Goal: Task Accomplishment & Management: Complete application form

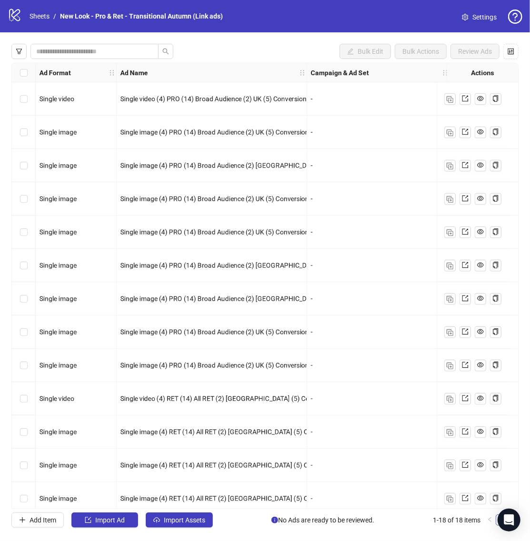
click at [12, 19] on icon "logo/logo-mobile" at bounding box center [15, 15] width 14 height 14
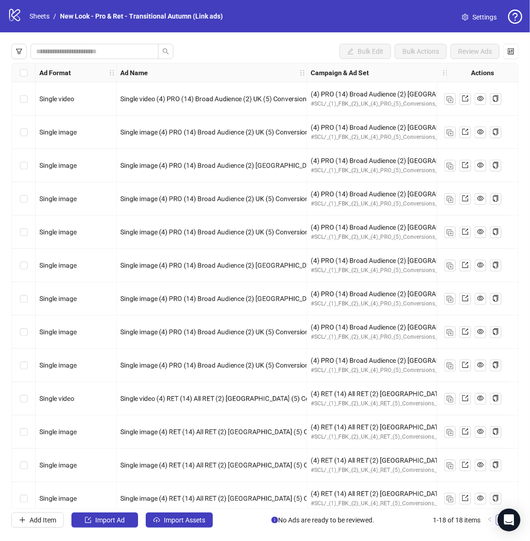
click at [17, 14] on icon at bounding box center [14, 15] width 11 height 12
click at [44, 17] on link "Sheets" at bounding box center [40, 16] width 24 height 10
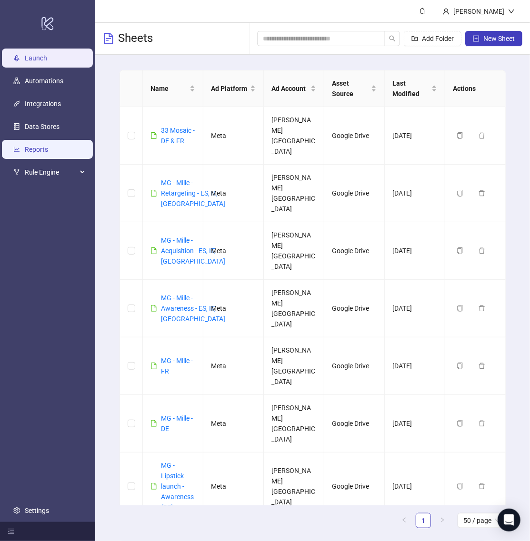
click at [48, 147] on link "Reports" at bounding box center [36, 150] width 23 height 8
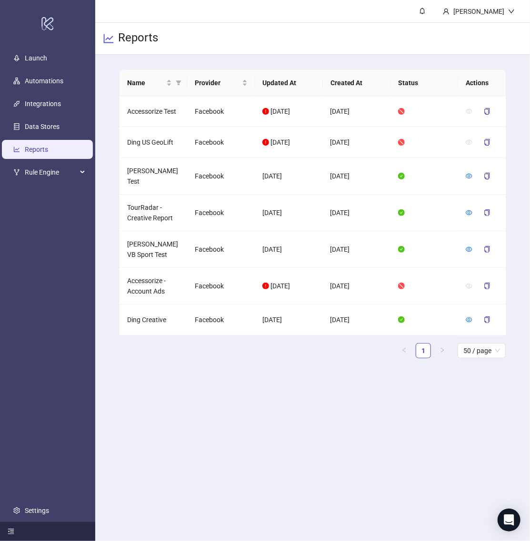
click at [10, 533] on icon "menu-fold" at bounding box center [11, 532] width 7 height 7
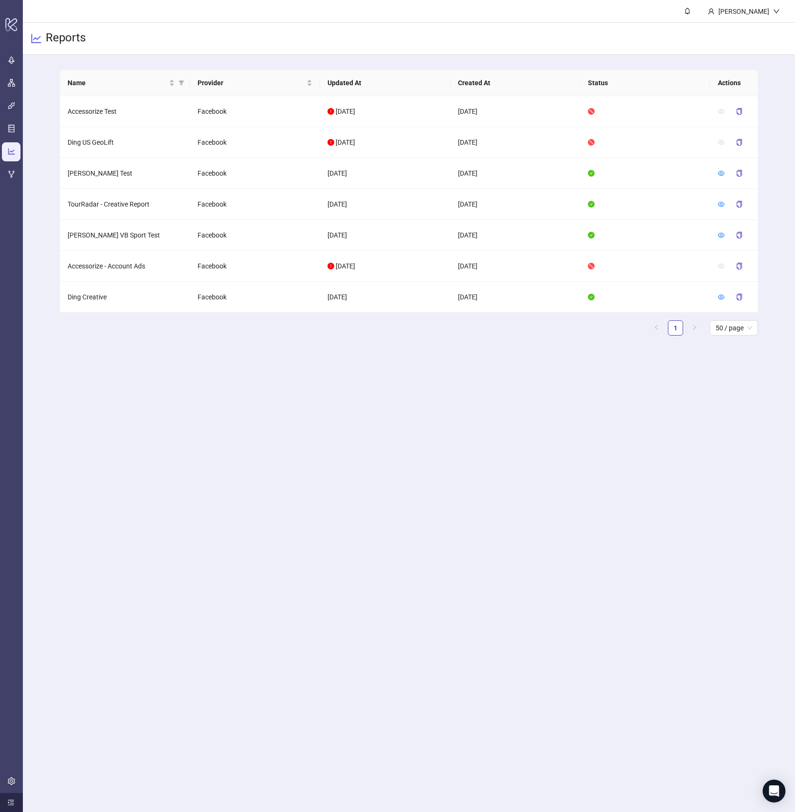
click at [530, 40] on div "Reports" at bounding box center [409, 39] width 772 height 32
click at [530, 4] on div "[PERSON_NAME]" at bounding box center [744, 11] width 87 height 22
click at [506, 482] on main "[PERSON_NAME] Reports Name Provider Updated At Created At Status Actions Access…" at bounding box center [409, 406] width 772 height 812
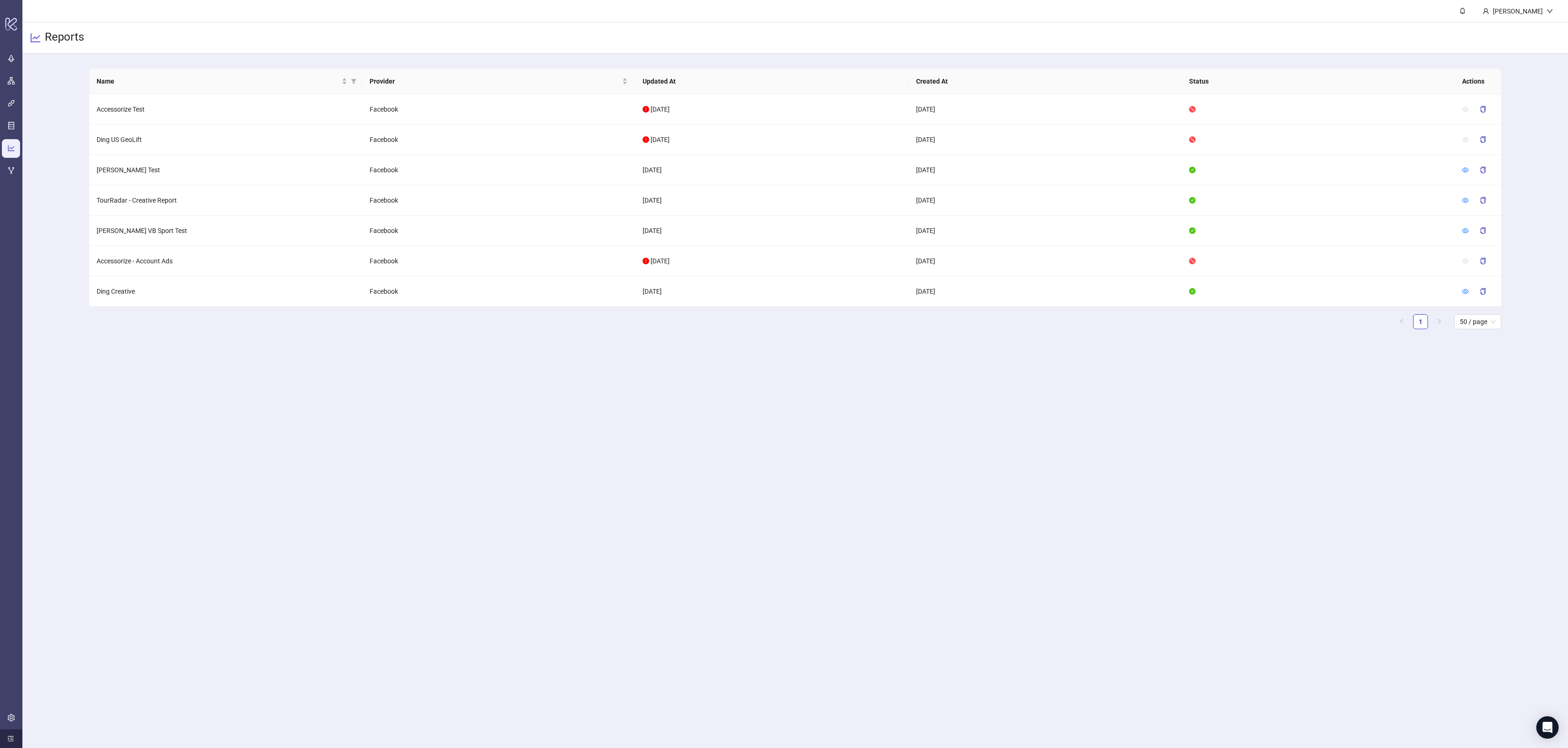
click at [519, 38] on div "Reports" at bounding box center [795, 38] width 1545 height 31
click at [519, 108] on icon "copy" at bounding box center [1483, 109] width 7 height 7
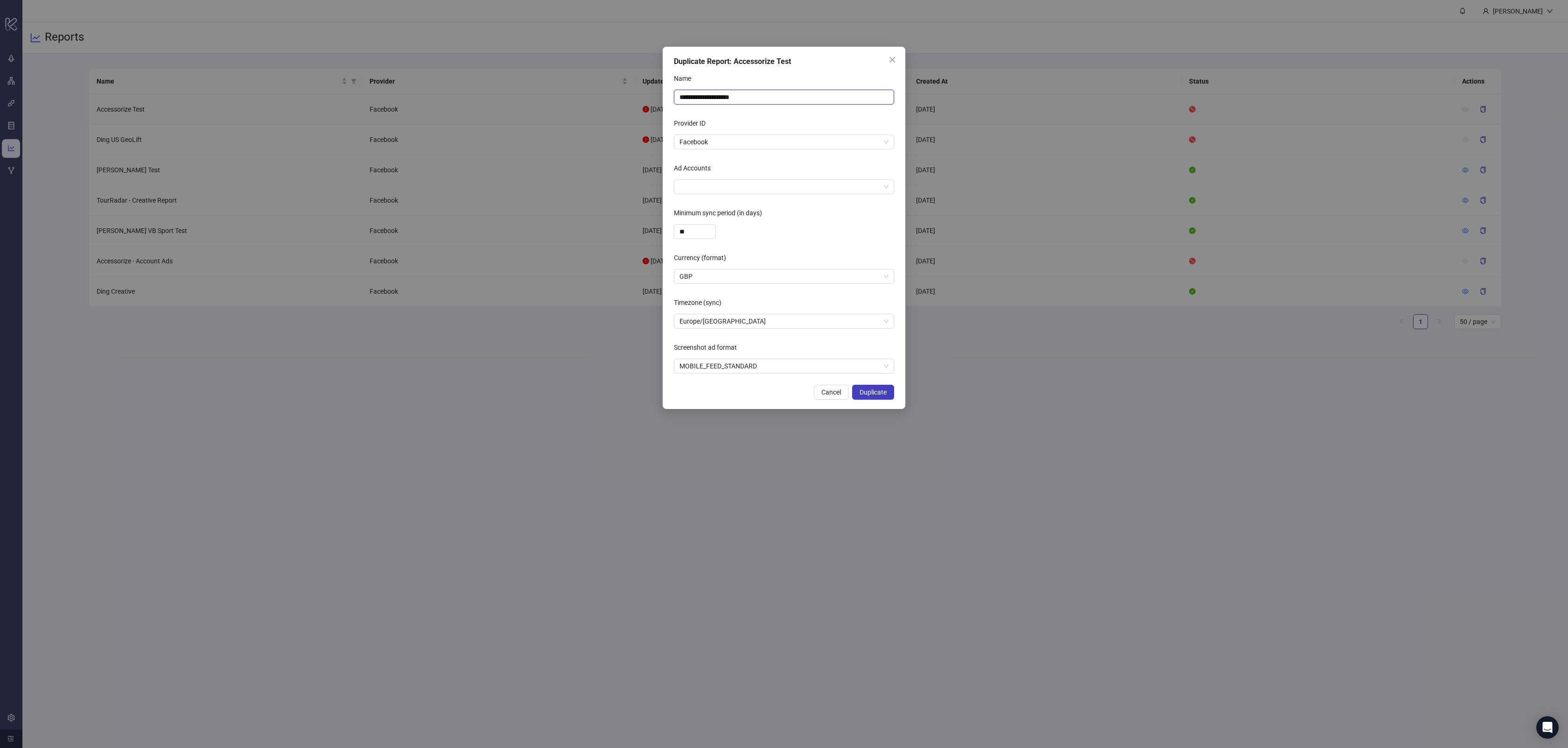
click at [519, 94] on input "**********" at bounding box center [784, 96] width 220 height 15
click at [519, 530] on div "**********" at bounding box center [784, 374] width 1568 height 748
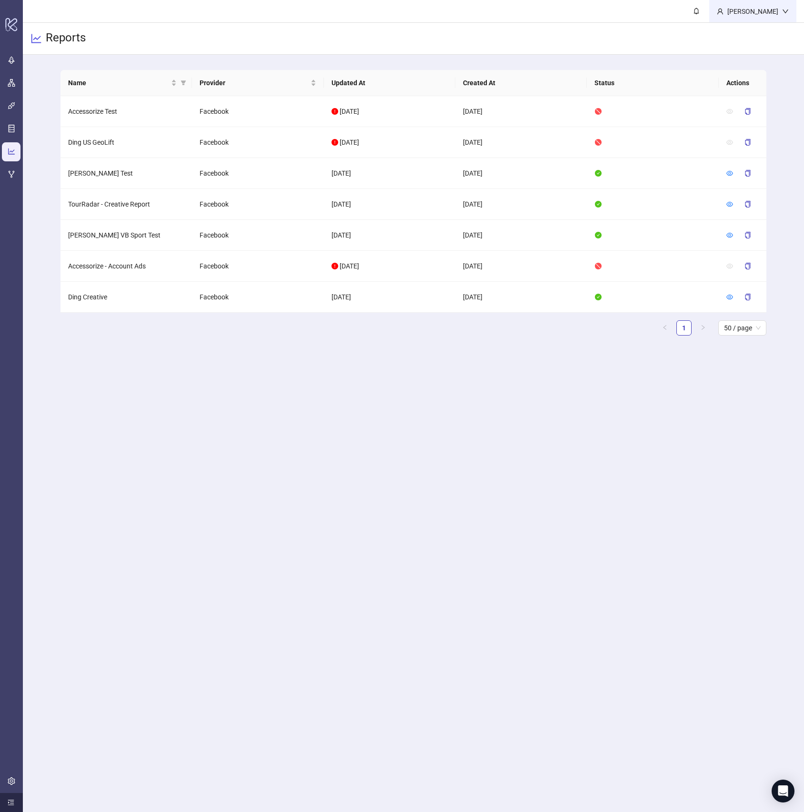
click at [530, 10] on icon "down" at bounding box center [785, 11] width 7 height 7
click at [20, 63] on link "Launch" at bounding box center [31, 61] width 22 height 8
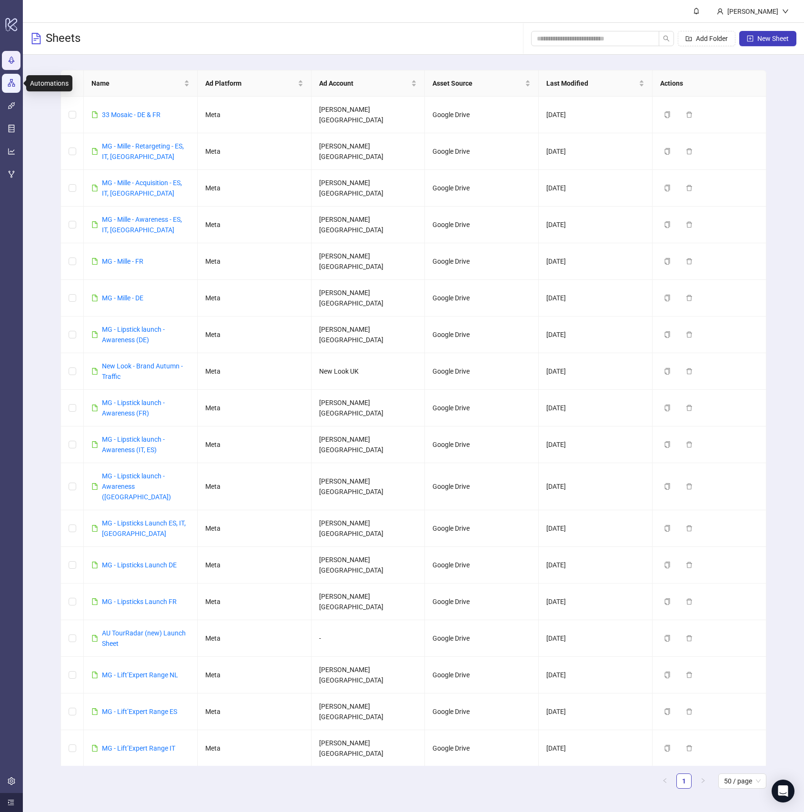
click at [20, 87] on link "Automations" at bounding box center [39, 84] width 39 height 8
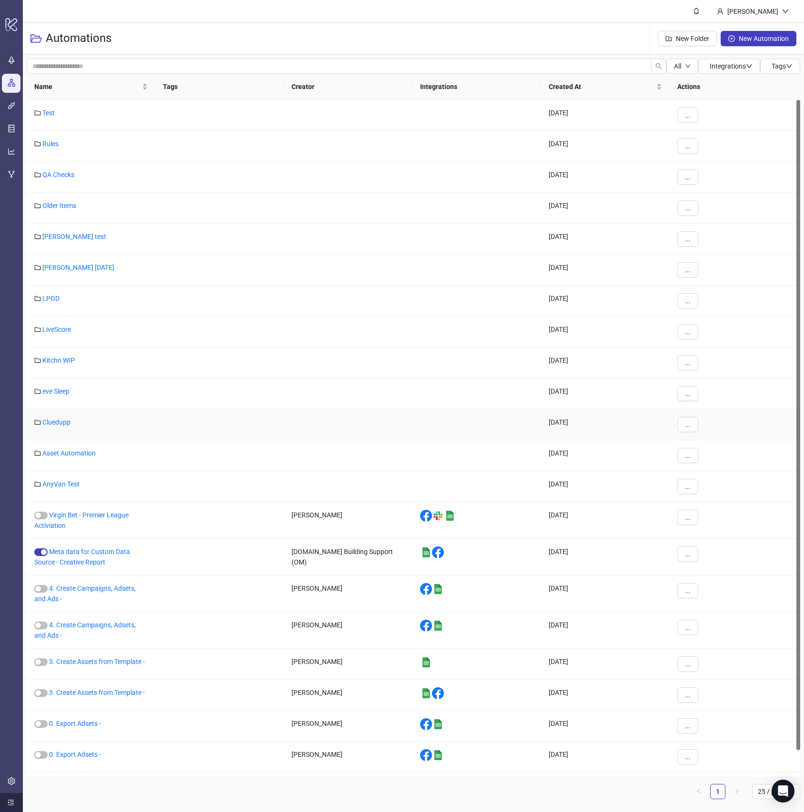
scroll to position [27, 0]
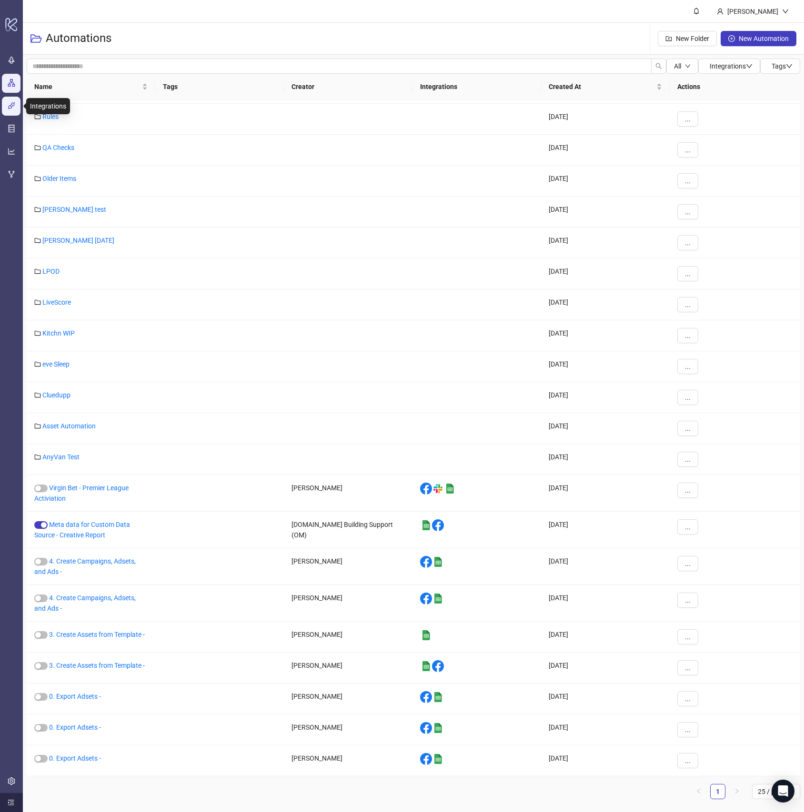
click at [20, 110] on link "Integrations" at bounding box center [38, 106] width 36 height 8
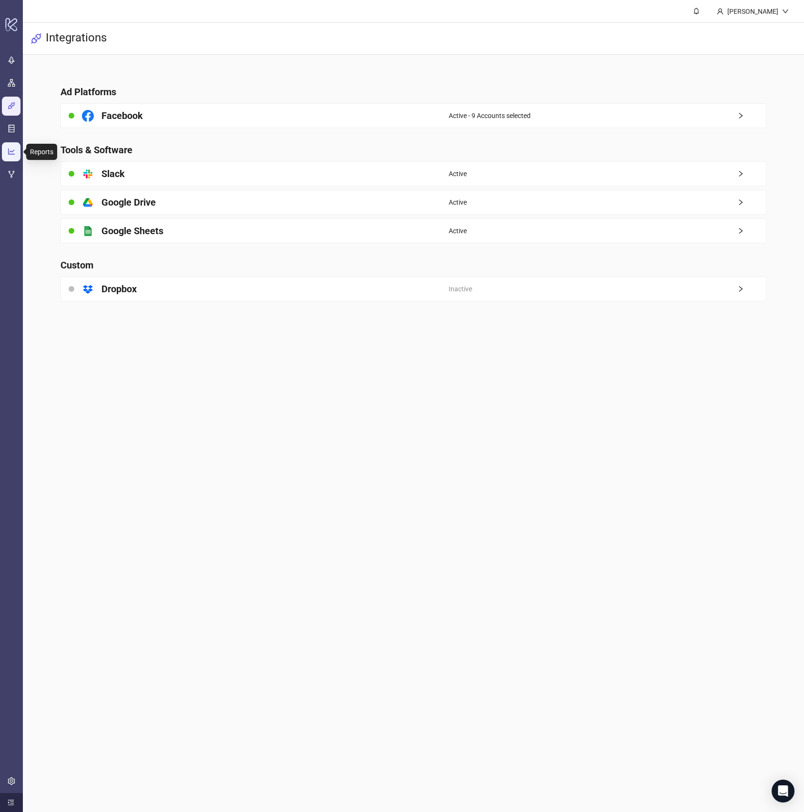
click at [20, 153] on link "Reports" at bounding box center [31, 152] width 23 height 8
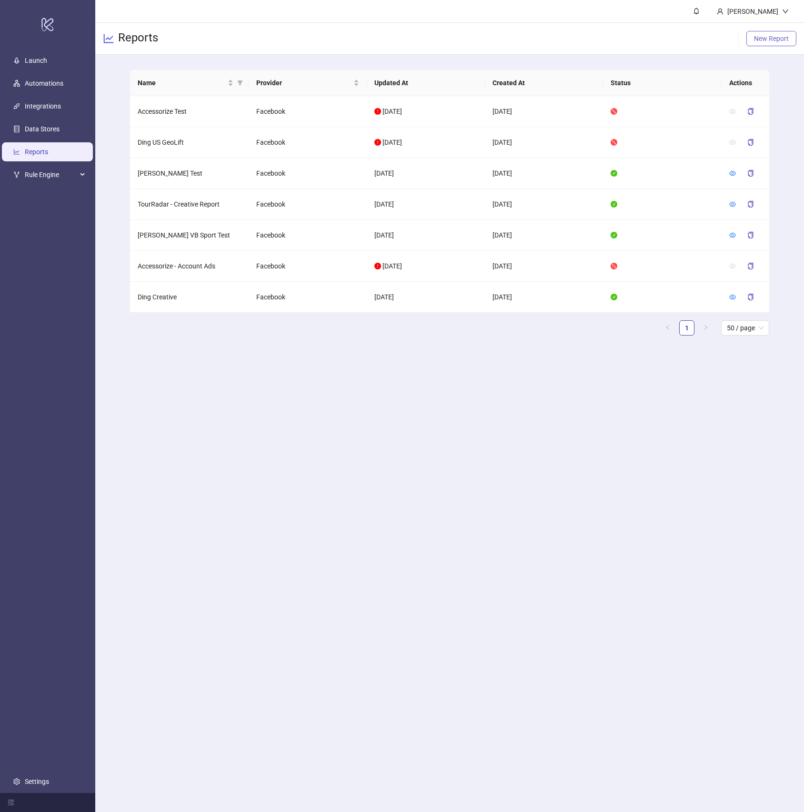
click at [775, 40] on span "New Report" at bounding box center [771, 39] width 35 height 8
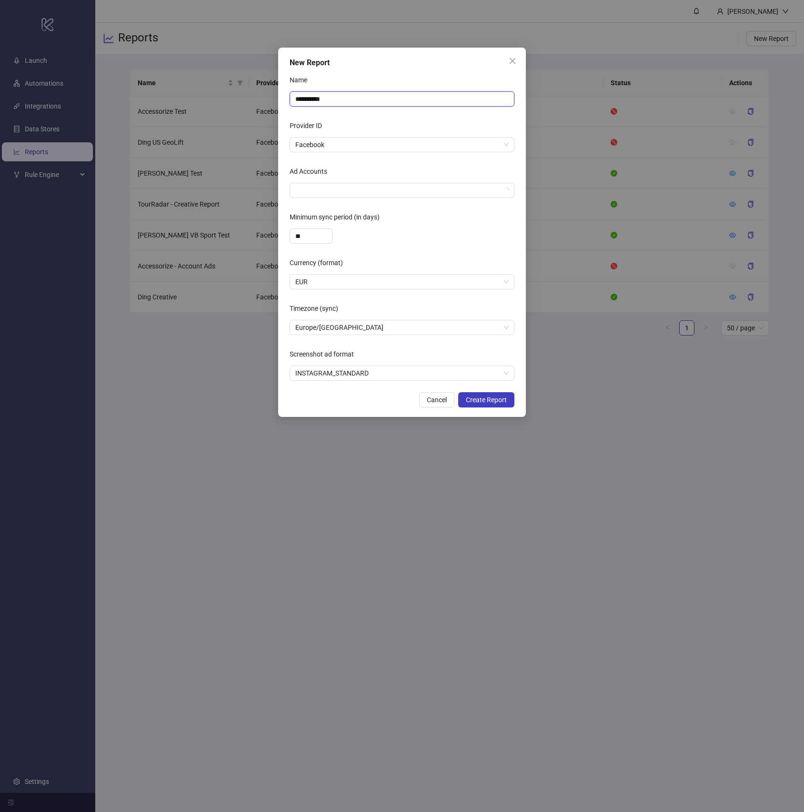
click at [430, 100] on input "**********" at bounding box center [402, 98] width 225 height 15
click at [354, 148] on span "Facebook" at bounding box center [401, 145] width 213 height 14
type input "**********"
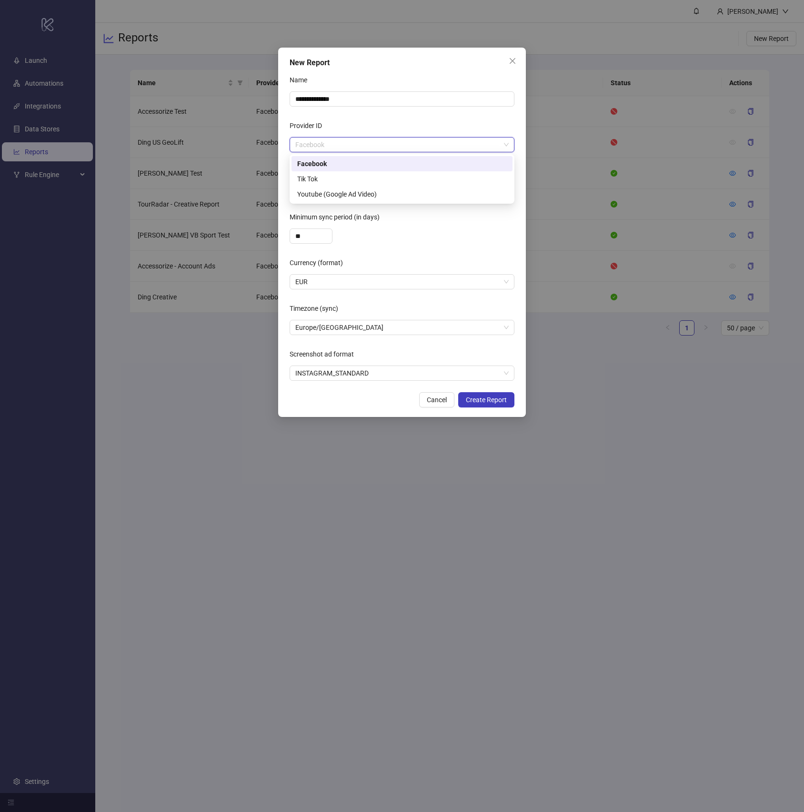
click at [334, 168] on div "Facebook" at bounding box center [402, 164] width 210 height 10
click at [417, 401] on div "Cancel Create Report" at bounding box center [402, 399] width 225 height 15
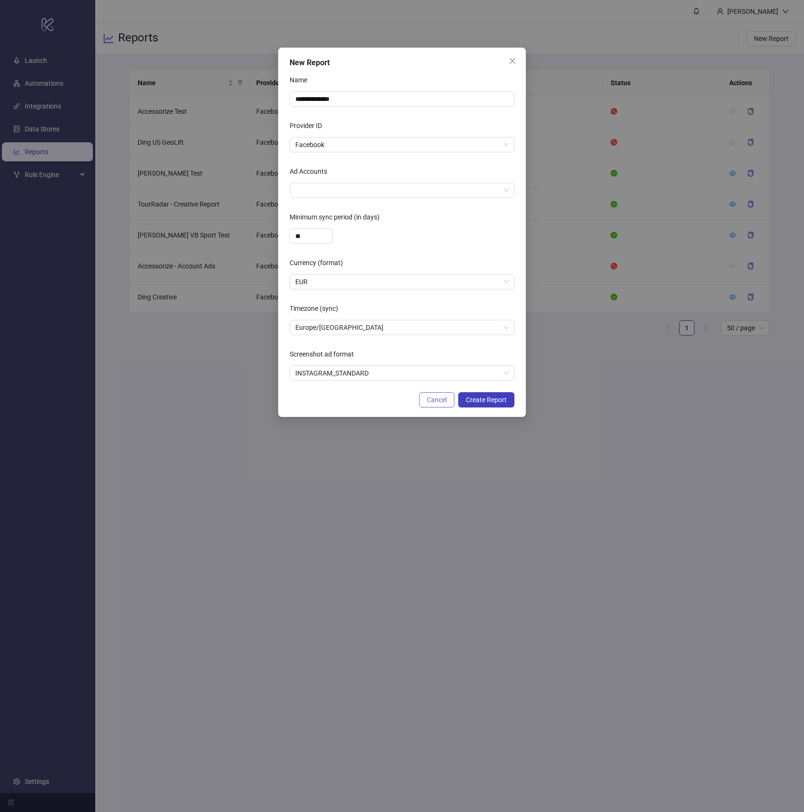
click at [429, 403] on span "Cancel" at bounding box center [437, 400] width 20 height 8
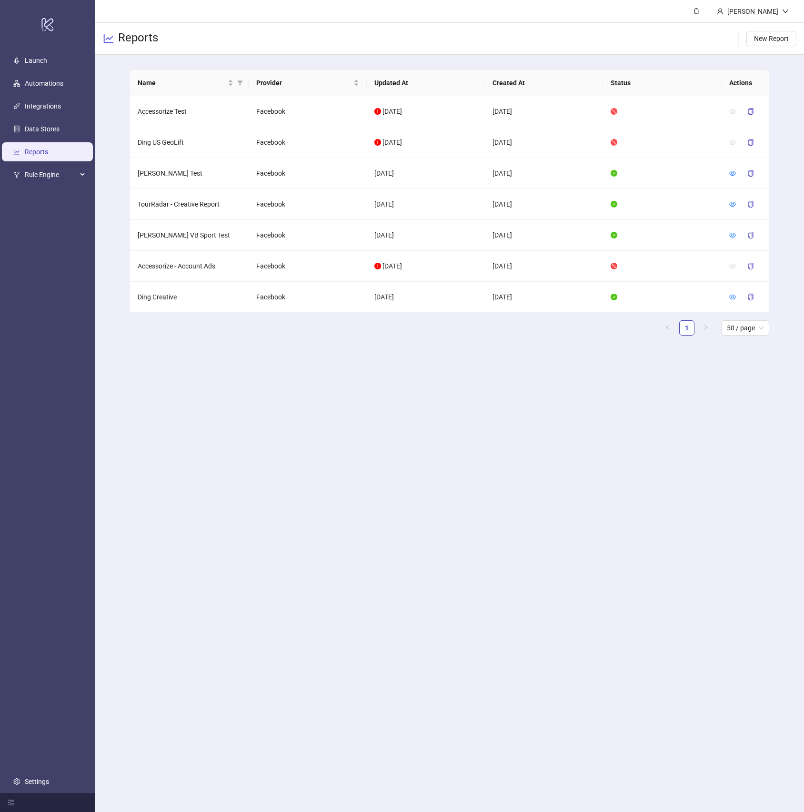
click at [435, 513] on main "Joanna Grenade Reports New Report Name Provider Updated At Created At Status Ac…" at bounding box center [449, 406] width 709 height 812
